Goal: Task Accomplishment & Management: Manage account settings

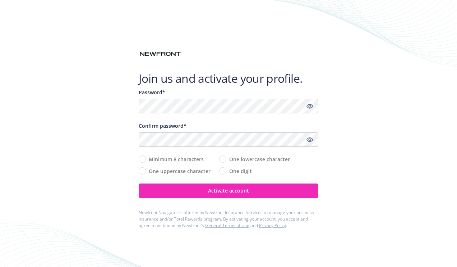
click at [162, 52] on img at bounding box center [160, 54] width 43 height 8
click at [158, 55] on img at bounding box center [160, 54] width 43 height 8
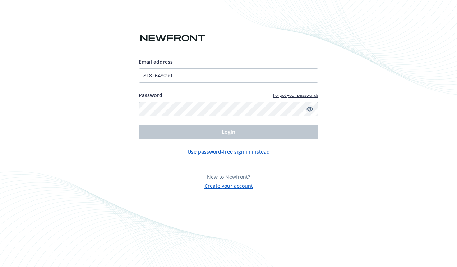
click at [310, 109] on icon "Show password" at bounding box center [309, 109] width 6 height 6
click at [182, 74] on input "8182648090" at bounding box center [229, 75] width 180 height 14
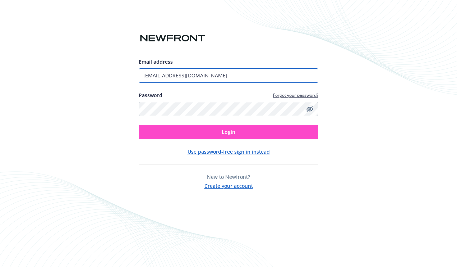
type input "[EMAIL_ADDRESS][DOMAIN_NAME]"
click at [207, 131] on button "Login" at bounding box center [229, 132] width 180 height 14
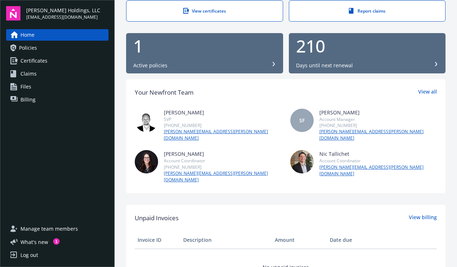
scroll to position [81, 0]
